Goal: Entertainment & Leisure: Consume media (video, audio)

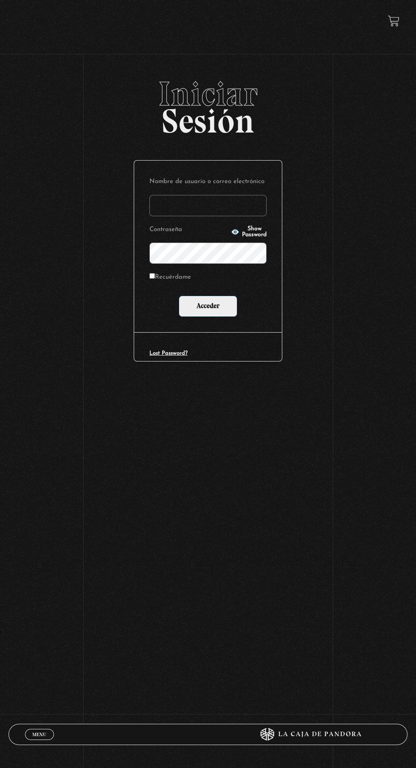
click at [218, 210] on input "Nombre de usuario o correo electrónico" at bounding box center [208, 205] width 117 height 21
type input "lailabigail@gmail.com"
click at [179, 296] on input "Acceder" at bounding box center [208, 306] width 59 height 21
click at [220, 310] on input "Acceder" at bounding box center [208, 306] width 59 height 21
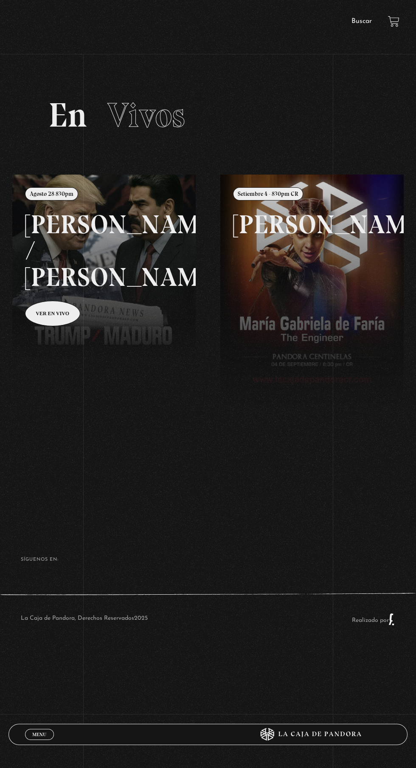
click at [38, 734] on span "Menu" at bounding box center [39, 734] width 14 height 5
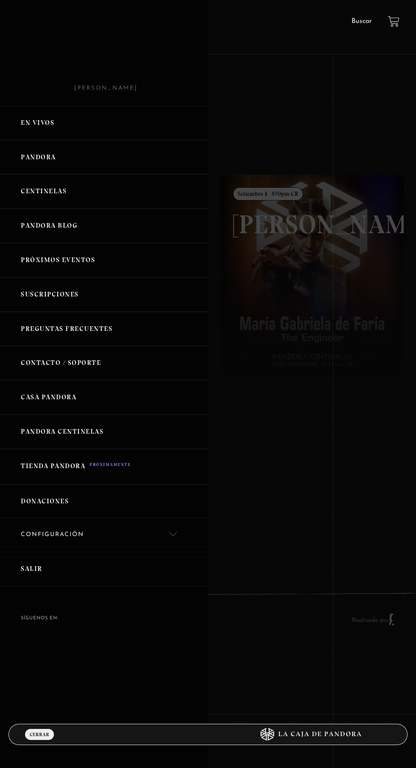
click at [77, 204] on link "Centinelas" at bounding box center [104, 191] width 208 height 34
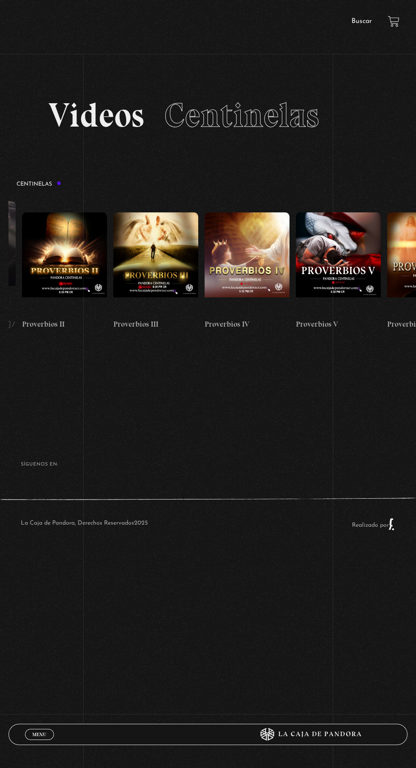
scroll to position [0, 351]
click at [358, 274] on figure at bounding box center [339, 263] width 85 height 102
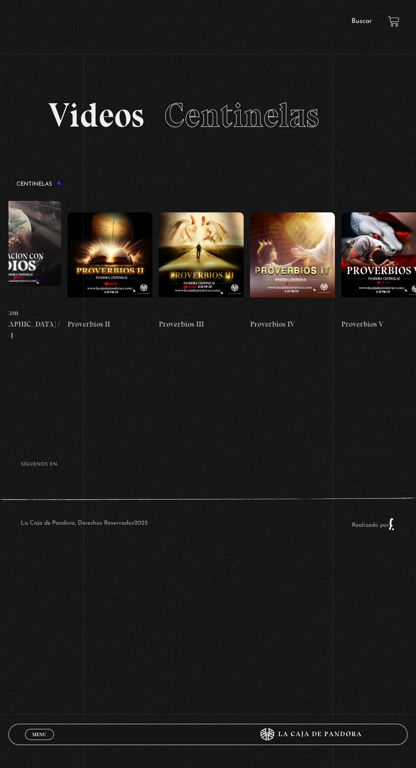
scroll to position [0, 312]
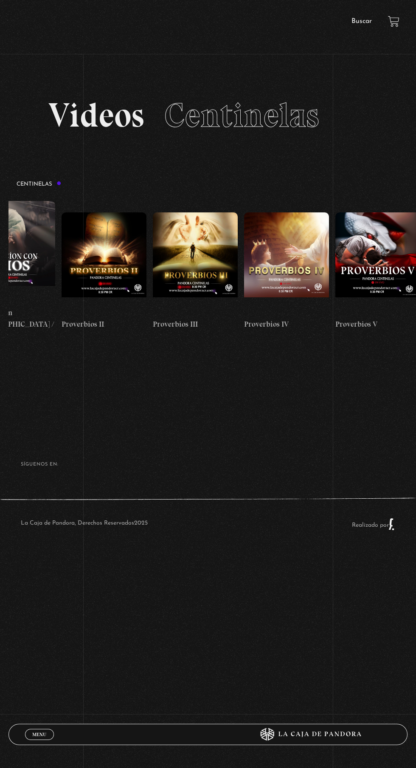
click at [380, 241] on figure at bounding box center [378, 263] width 85 height 102
